Goal: Transaction & Acquisition: Purchase product/service

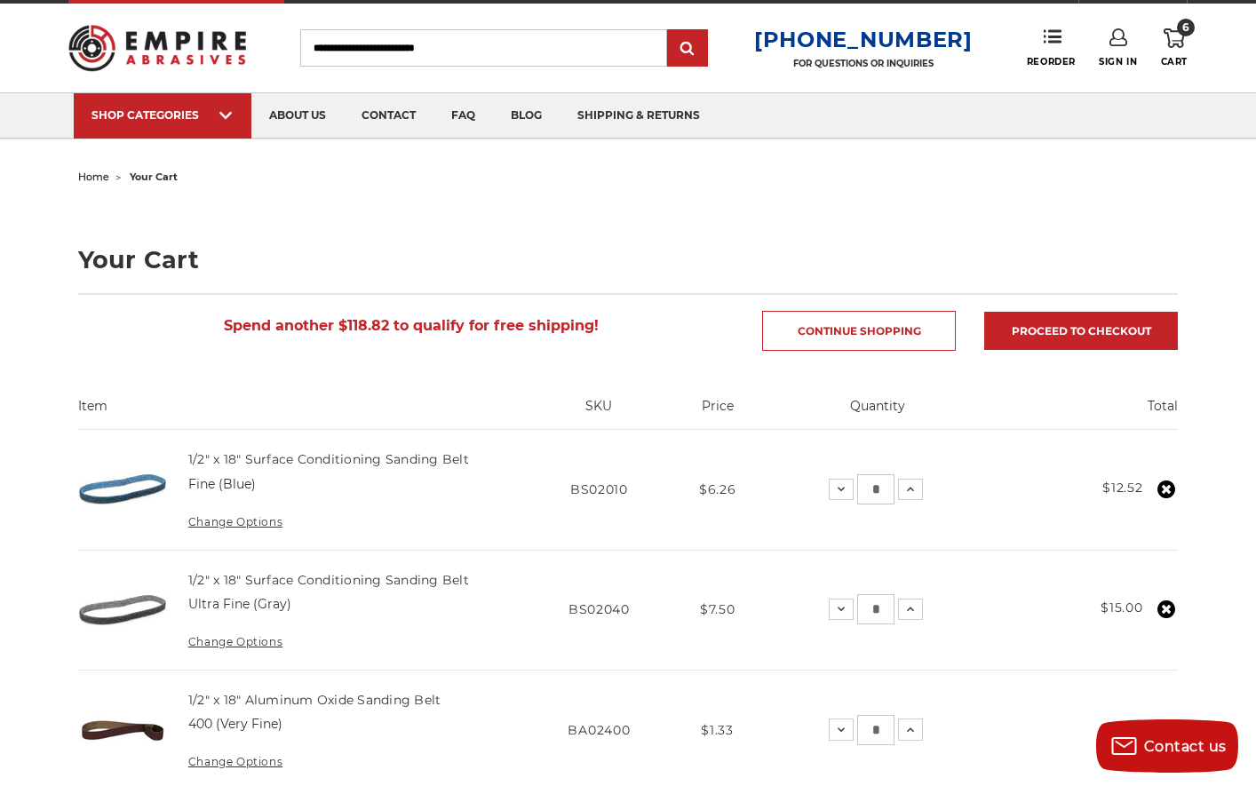
scroll to position [242, 0]
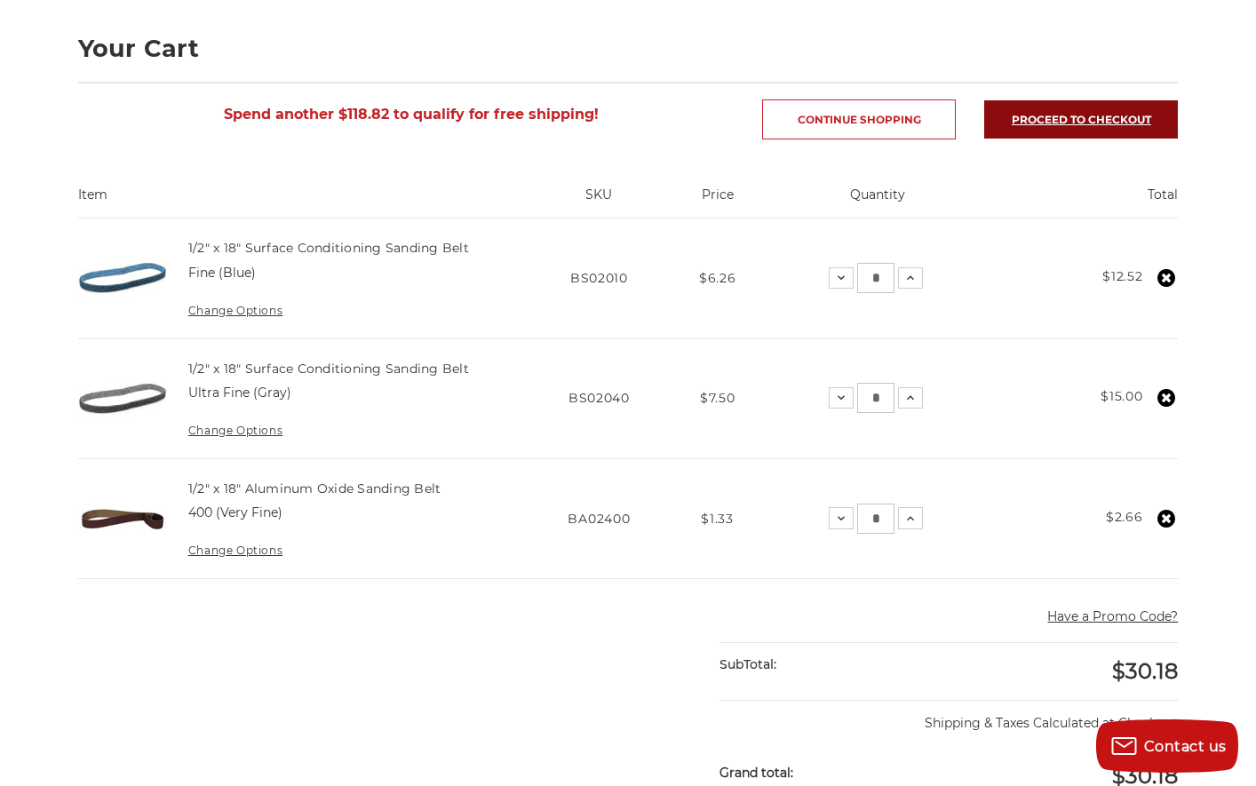
click at [1100, 109] on link "Proceed to checkout" at bounding box center [1082, 119] width 194 height 38
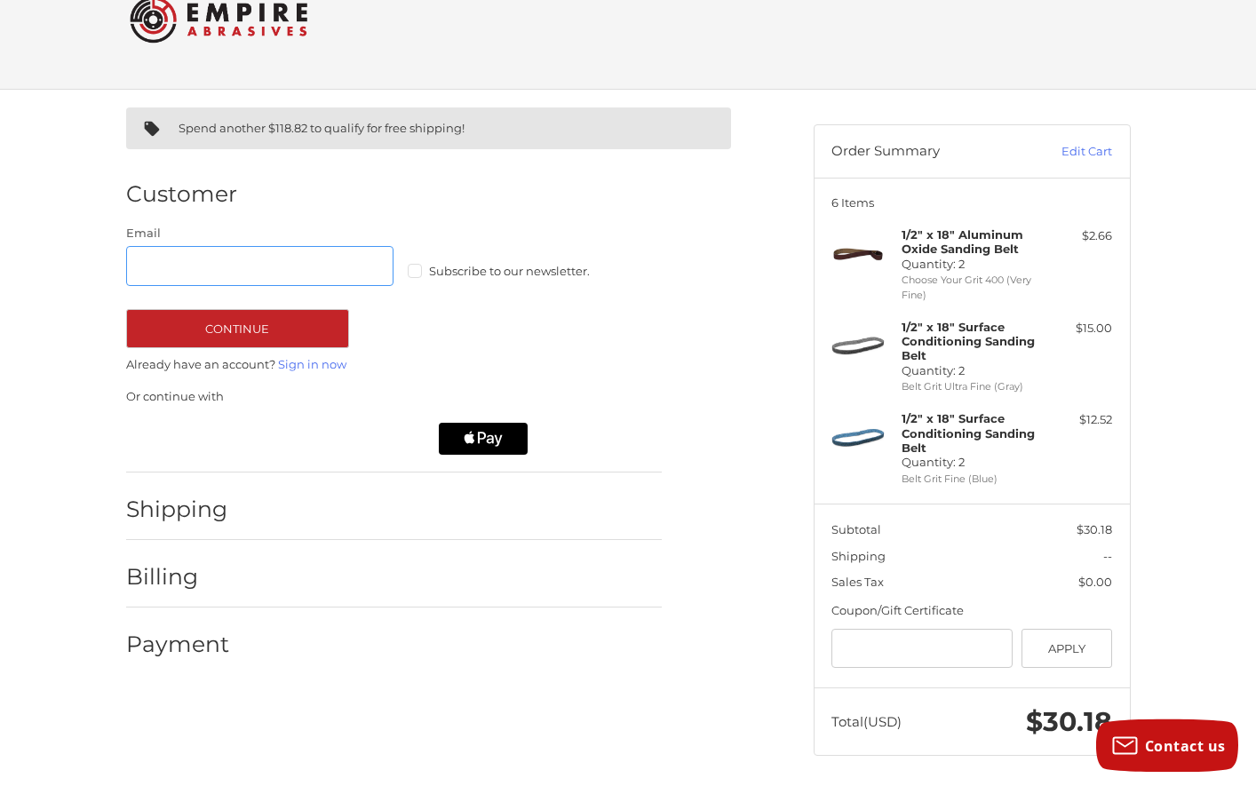
scroll to position [51, 0]
click at [495, 446] on icon "Apple Logo" at bounding box center [483, 438] width 75 height 32
click at [486, 440] on icon "Apple Logo" at bounding box center [483, 438] width 75 height 32
click at [486, 438] on icon "Apple Logo" at bounding box center [483, 438] width 75 height 32
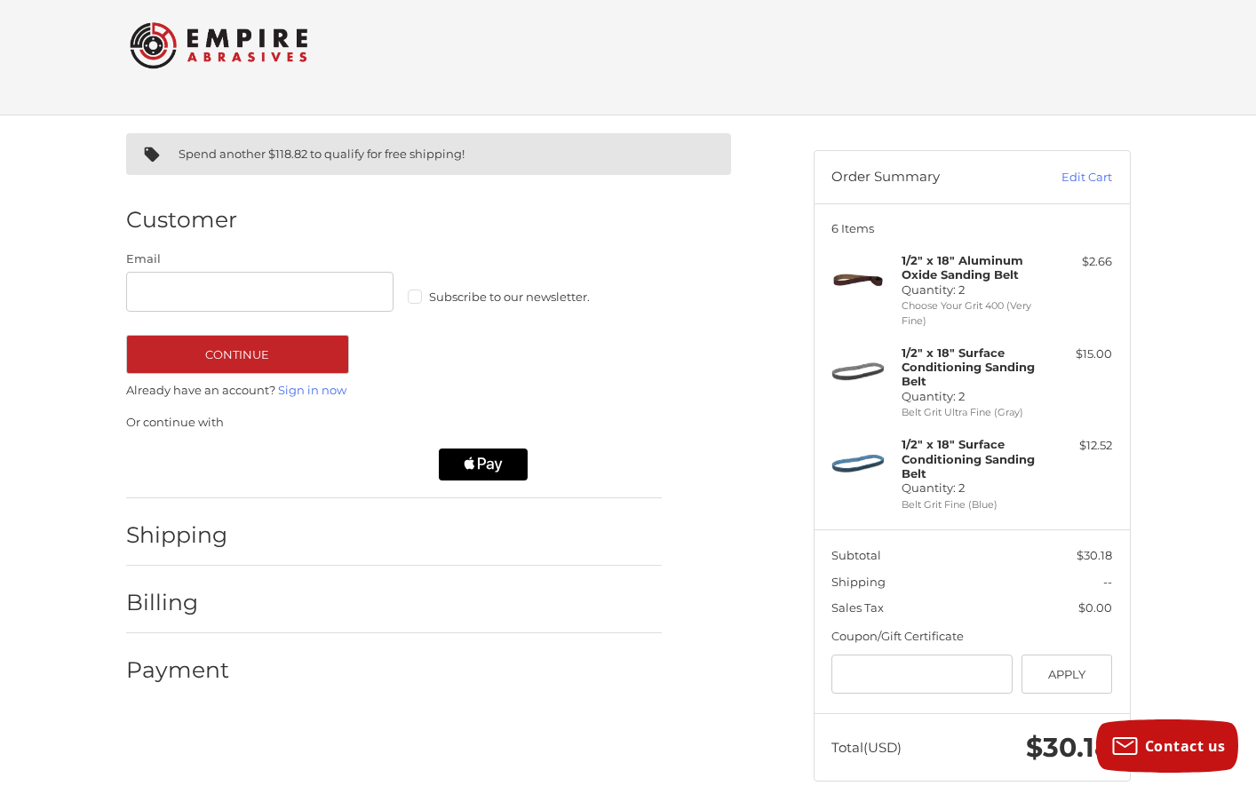
click at [1227, 404] on div "Spend another $118.82 to qualify for free shipping! Customer Guest Customer Ema…" at bounding box center [628, 466] width 1256 height 701
